Goal: Task Accomplishment & Management: Manage account settings

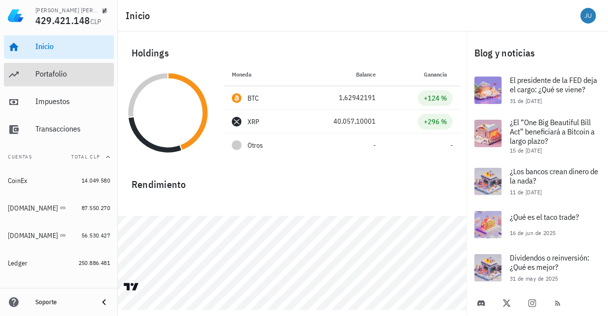
click at [77, 73] on div "Portafolio" at bounding box center [72, 73] width 75 height 9
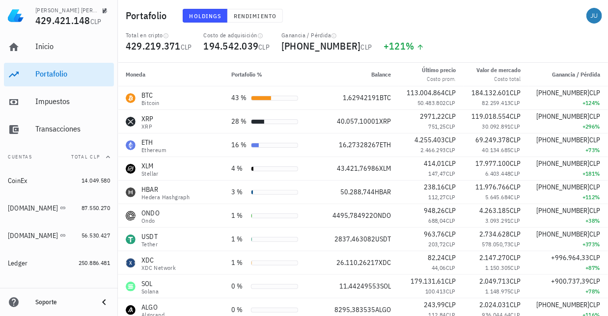
click at [449, 23] on div "Portafolio Holdings Rendimiento" at bounding box center [363, 15] width 490 height 31
click at [256, 19] on span "Rendimiento" at bounding box center [254, 15] width 43 height 7
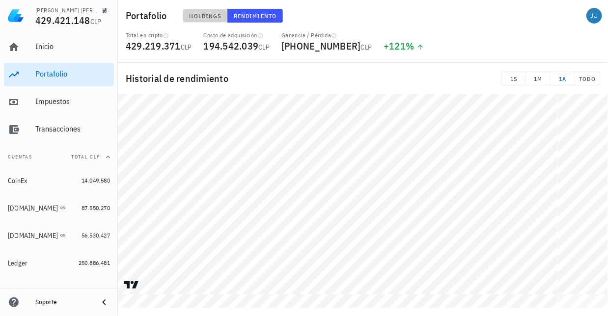
click at [195, 17] on span "Holdings" at bounding box center [205, 15] width 32 height 7
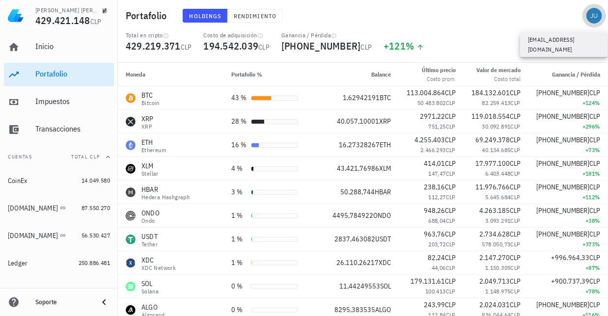
click at [597, 17] on div "avatar" at bounding box center [594, 16] width 16 height 16
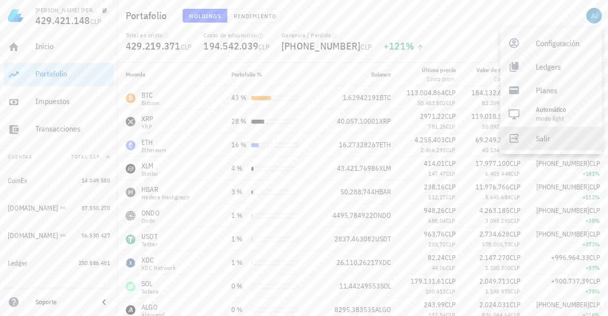
click at [545, 139] on div "Salir" at bounding box center [565, 139] width 58 height 20
